Goal: Information Seeking & Learning: Learn about a topic

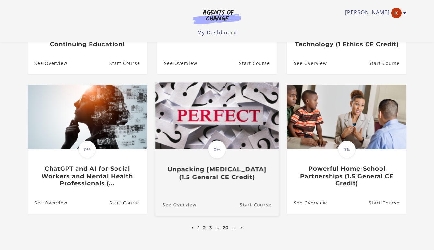
scroll to position [149, 0]
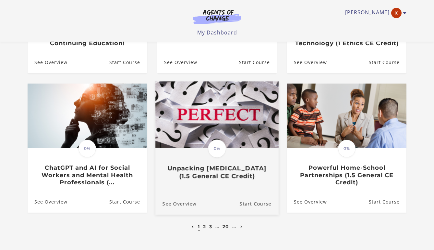
click at [222, 135] on img at bounding box center [216, 114] width 123 height 67
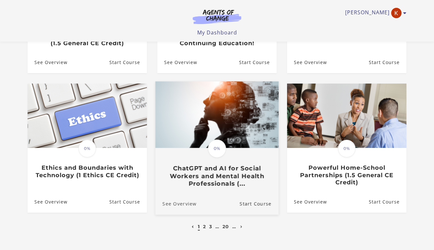
click at [181, 205] on link "See Overview" at bounding box center [175, 203] width 41 height 22
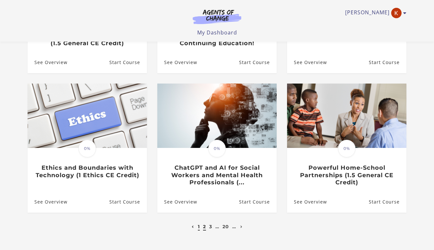
click at [205, 226] on link "2" at bounding box center [204, 226] width 3 height 6
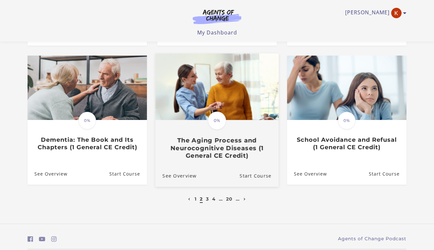
scroll to position [187, 0]
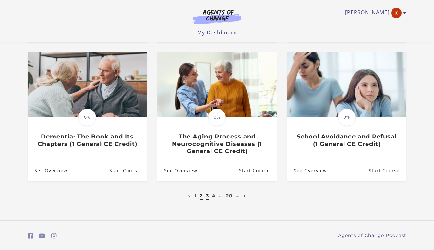
click at [206, 194] on link "3" at bounding box center [207, 195] width 3 height 6
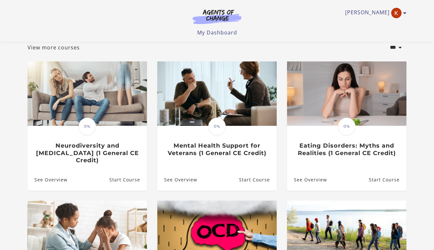
scroll to position [40, 0]
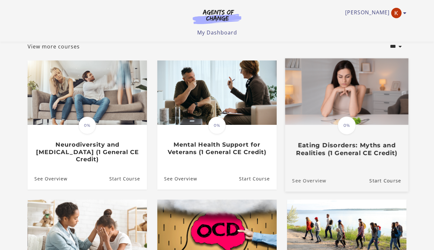
click at [315, 173] on link "See Overview" at bounding box center [305, 180] width 41 height 22
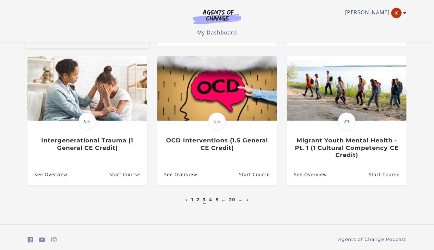
scroll to position [184, 0]
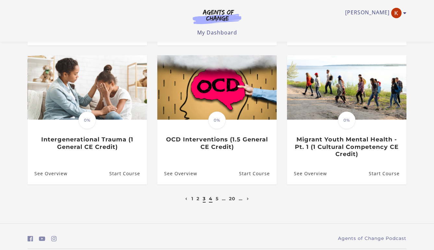
click at [212, 195] on link "4" at bounding box center [211, 198] width 4 height 6
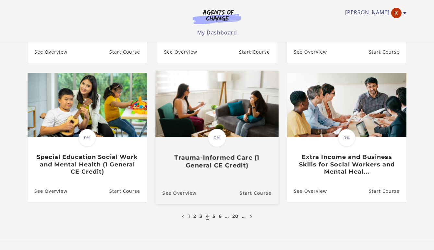
scroll to position [167, 0]
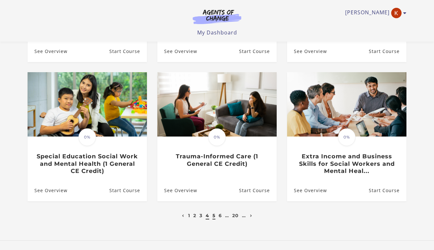
click at [214, 216] on link "5" at bounding box center [214, 215] width 3 height 6
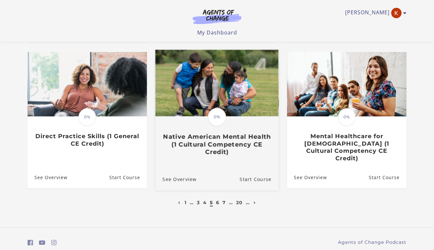
scroll to position [190, 0]
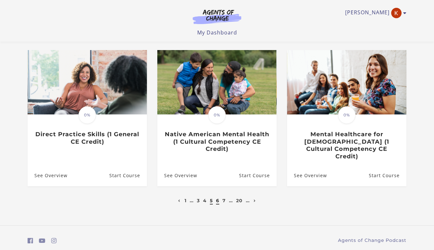
click at [218, 197] on link "6" at bounding box center [217, 200] width 3 height 6
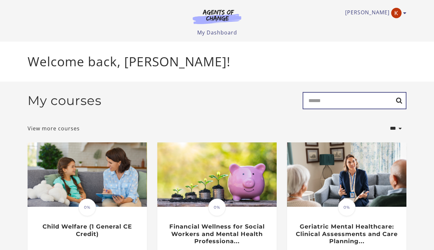
click at [323, 101] on input "Search" at bounding box center [355, 100] width 104 height 17
type input "*******"
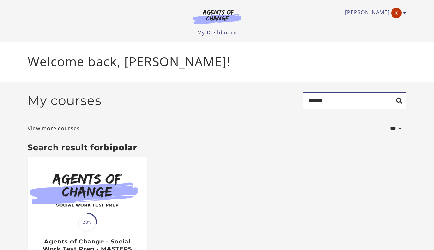
click at [354, 102] on input "*******" at bounding box center [355, 100] width 104 height 17
type input "**********"
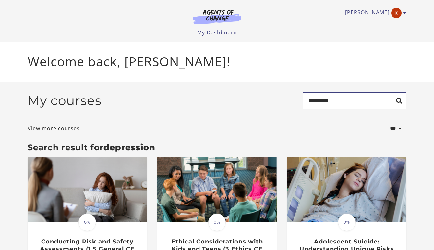
click at [339, 104] on input "**********" at bounding box center [355, 100] width 104 height 17
type input "**********"
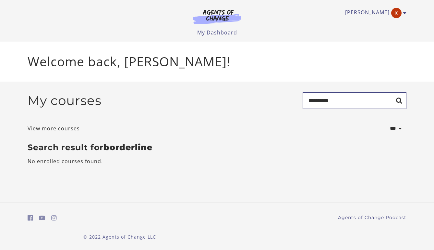
click at [346, 101] on input "**********" at bounding box center [355, 100] width 104 height 17
type input "**********"
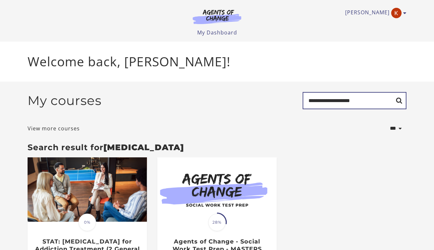
click at [367, 98] on input "**********" at bounding box center [355, 100] width 104 height 17
type input "*"
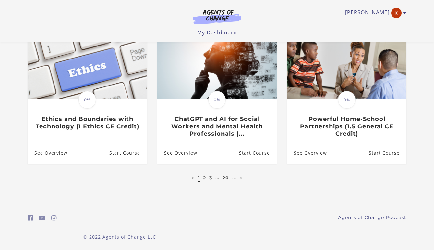
scroll to position [198, 0]
click at [204, 178] on link "2" at bounding box center [204, 178] width 3 height 6
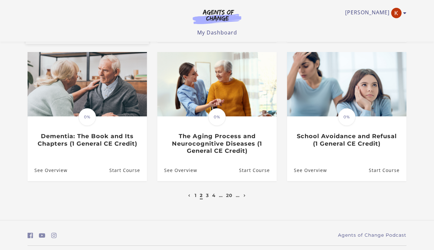
scroll to position [188, 0]
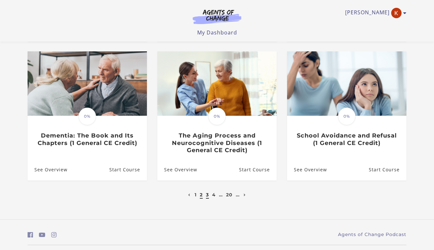
click at [207, 194] on link "3" at bounding box center [207, 195] width 3 height 6
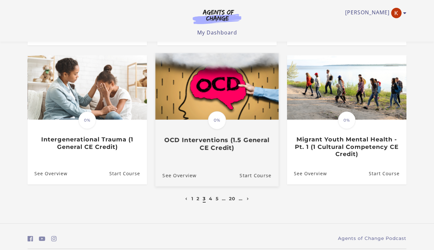
scroll to position [186, 0]
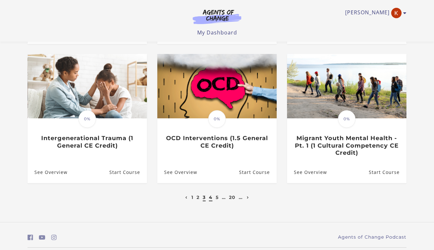
click at [210, 194] on link "4" at bounding box center [211, 197] width 4 height 6
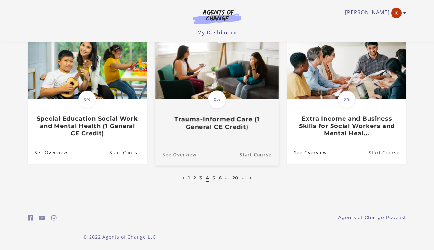
scroll to position [205, 0]
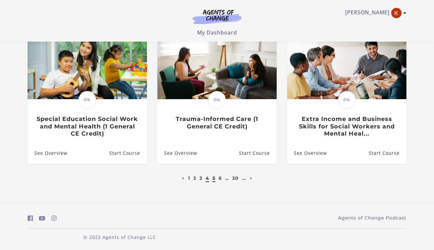
click at [214, 177] on link "5" at bounding box center [214, 178] width 3 height 6
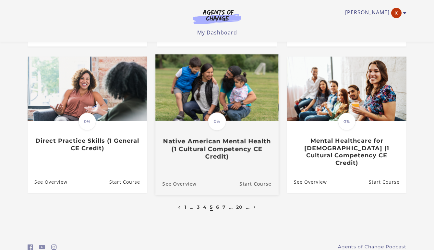
scroll to position [192, 0]
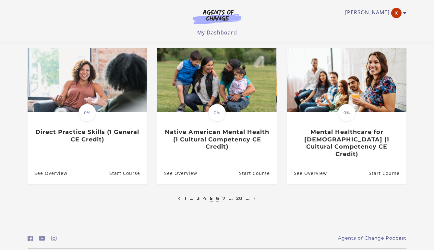
click at [218, 195] on link "6" at bounding box center [217, 198] width 3 height 6
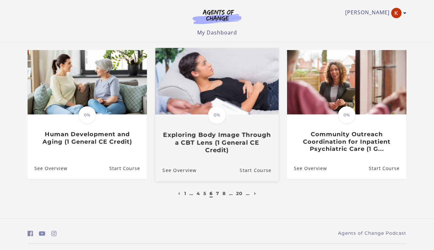
scroll to position [183, 0]
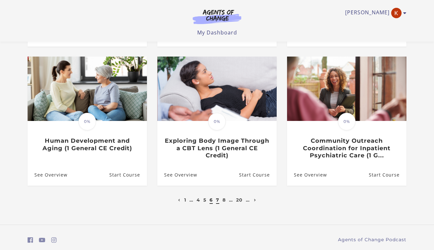
click at [217, 200] on link "7" at bounding box center [217, 200] width 3 height 6
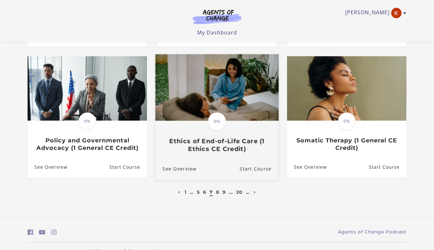
scroll to position [184, 0]
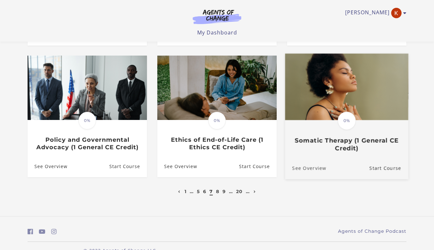
click at [298, 168] on link "See Overview" at bounding box center [305, 168] width 41 height 22
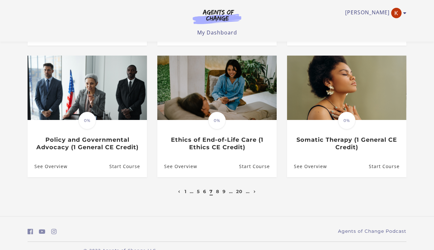
scroll to position [184, 0]
click at [218, 190] on link "8" at bounding box center [217, 191] width 3 height 6
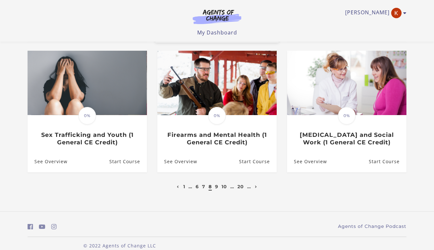
scroll to position [189, 0]
click at [217, 187] on link "9" at bounding box center [216, 186] width 3 height 6
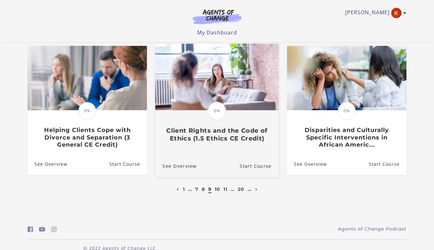
scroll to position [197, 0]
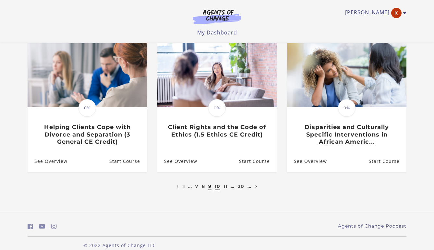
click at [218, 185] on link "10" at bounding box center [218, 186] width 6 height 6
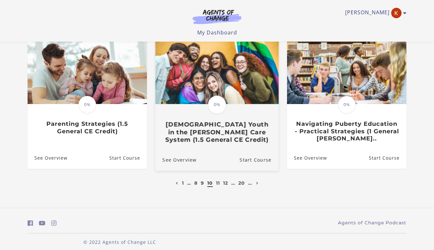
scroll to position [200, 0]
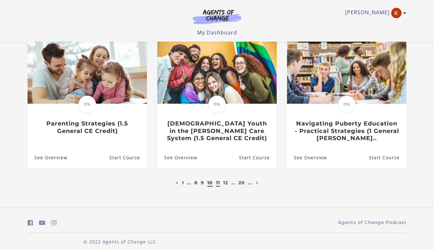
click at [217, 182] on link "11" at bounding box center [218, 183] width 4 height 6
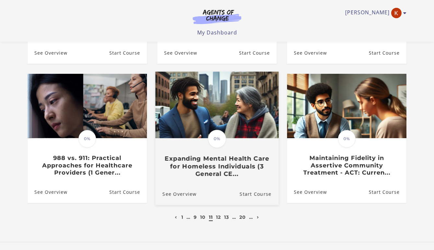
scroll to position [168, 0]
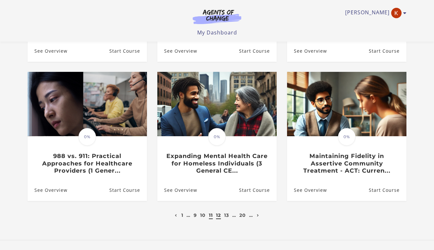
click at [217, 214] on link "12" at bounding box center [218, 215] width 5 height 6
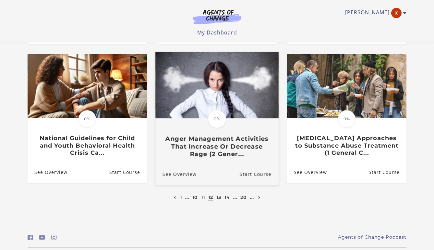
scroll to position [186, 0]
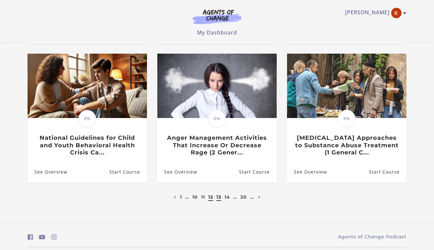
click at [218, 195] on link "13" at bounding box center [219, 197] width 5 height 6
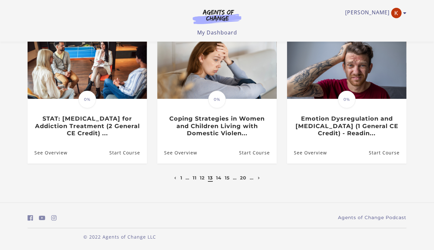
scroll to position [205, 0]
click at [220, 179] on link "14" at bounding box center [219, 178] width 6 height 6
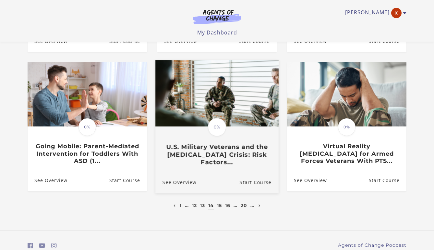
scroll to position [178, 0]
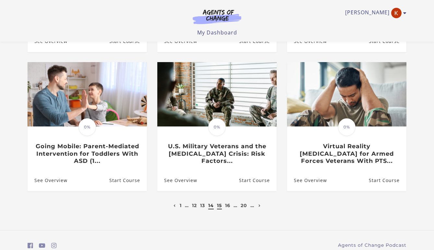
click at [220, 206] on link "15" at bounding box center [219, 205] width 5 height 6
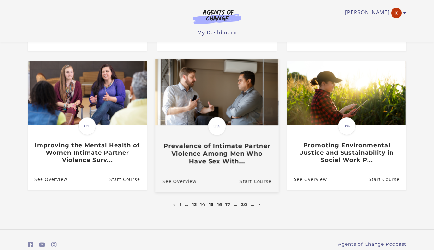
scroll to position [179, 0]
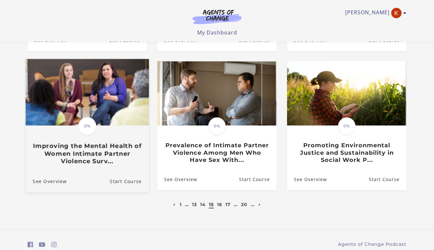
click at [129, 155] on h3 "Improving the Mental Health of Women Intimate Partner Violence Surv..." at bounding box center [87, 153] width 109 height 23
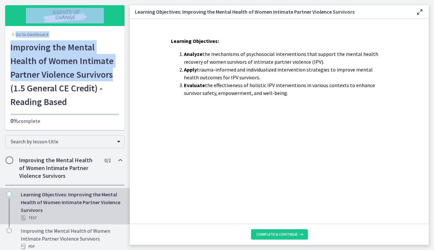
drag, startPoint x: 114, startPoint y: 74, endPoint x: 1, endPoint y: 40, distance: 117.9
click at [1, 40] on div "Go to Dashboard Go to Dashboard Improving the Mental Health of Women Intimate P…" at bounding box center [65, 65] width 130 height 130
copy section "Go to Dashboard Go to Dashboard Improving the Mental Health of Women Intimate P…"
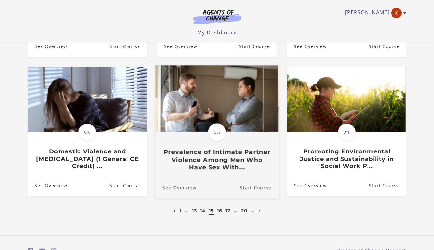
scroll to position [174, 0]
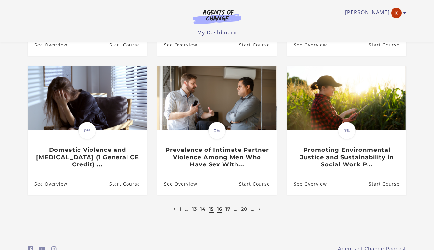
click at [219, 210] on link "16" at bounding box center [219, 209] width 5 height 6
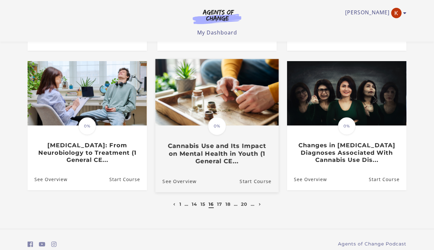
scroll to position [193, 0]
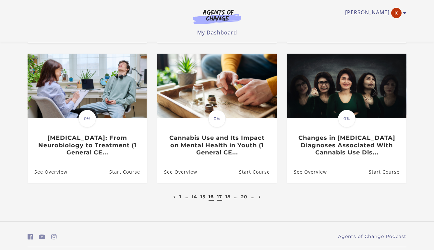
click at [219, 193] on link "17" at bounding box center [219, 196] width 5 height 6
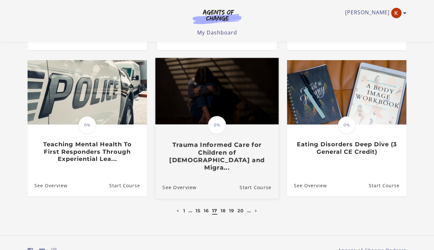
scroll to position [180, 0]
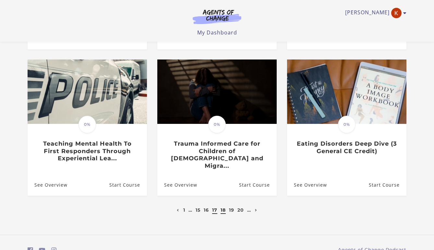
click at [224, 207] on link "18" at bounding box center [223, 210] width 5 height 6
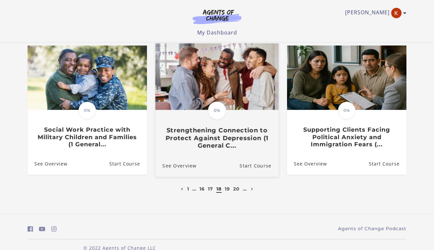
scroll to position [195, 0]
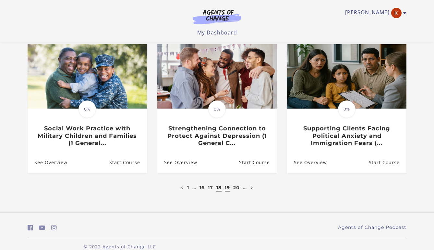
click at [229, 186] on link "19" at bounding box center [227, 187] width 5 height 6
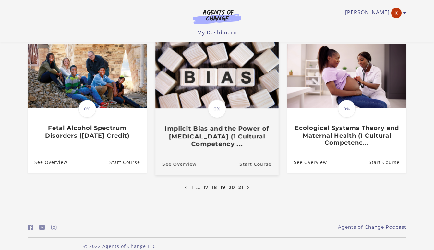
scroll to position [198, 0]
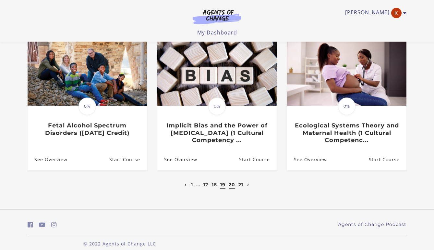
click at [232, 184] on link "20" at bounding box center [232, 184] width 6 height 6
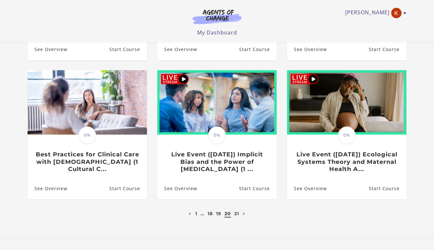
scroll to position [169, 0]
click at [236, 214] on link "21" at bounding box center [236, 213] width 5 height 6
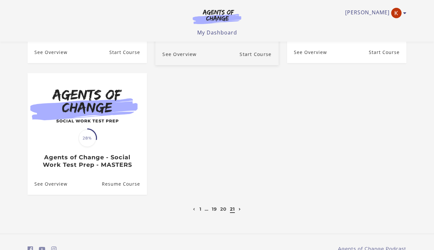
scroll to position [167, 0]
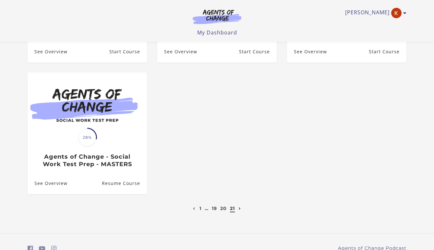
click at [239, 209] on icon at bounding box center [240, 208] width 2 height 3
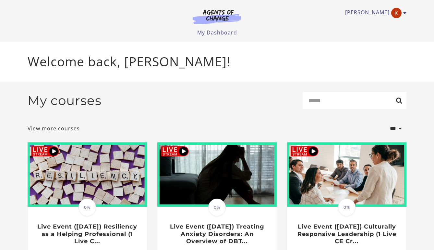
scroll to position [0, 0]
click at [404, 12] on icon "Toggle menu" at bounding box center [404, 12] width 3 height 5
click at [373, 45] on link "Sign Out" at bounding box center [379, 45] width 57 height 11
